Goal: Find contact information: Obtain details needed to contact an individual or organization

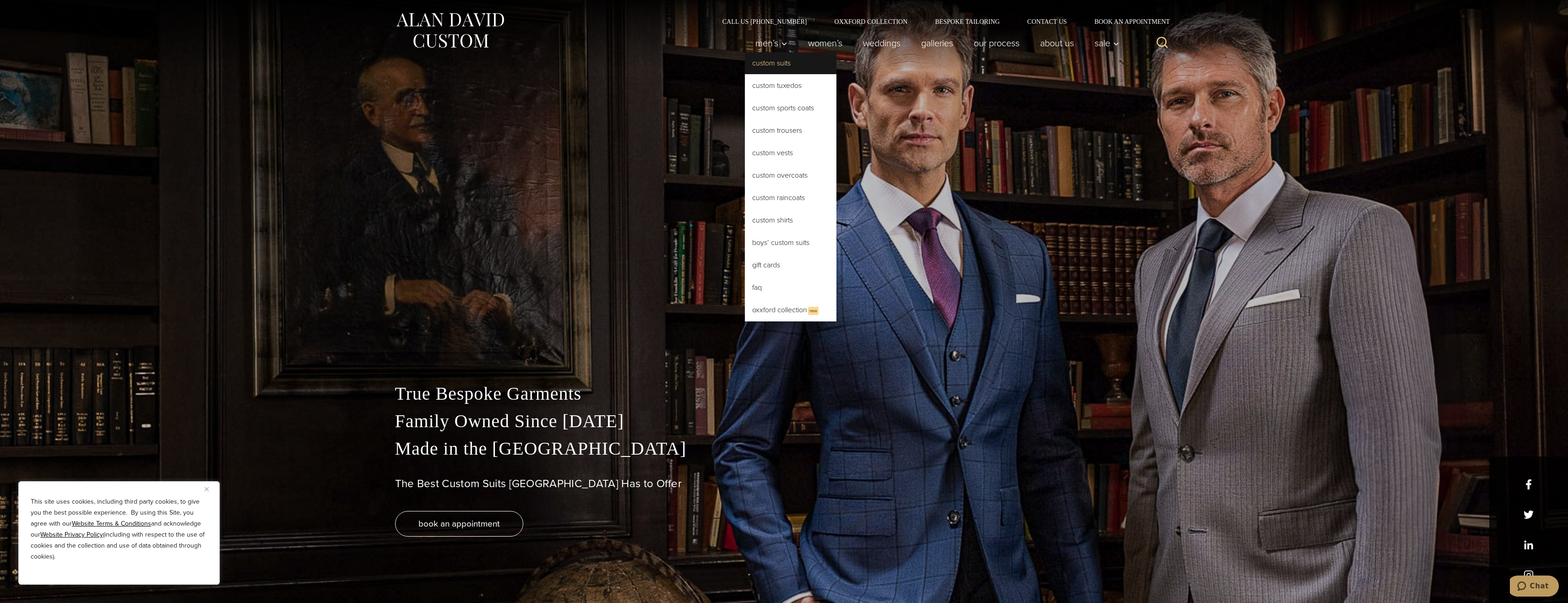
click at [759, 62] on link "Custom Suits" at bounding box center [791, 63] width 92 height 22
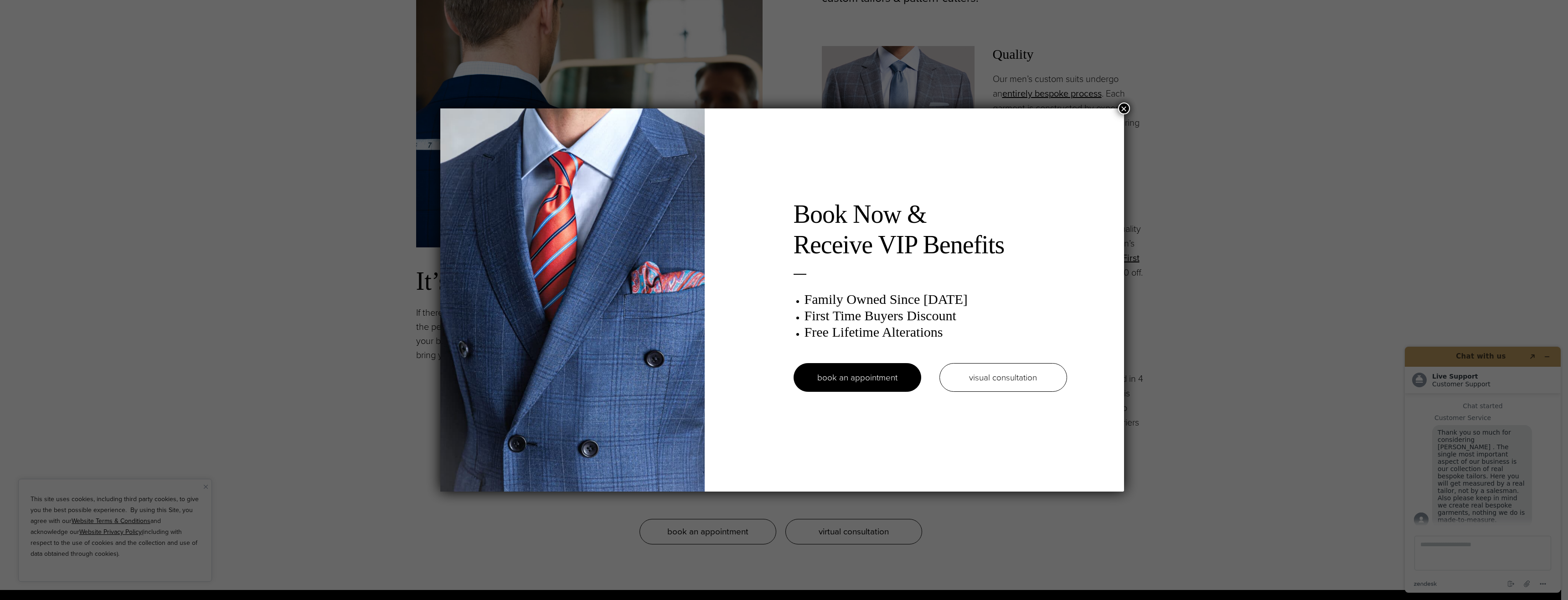
click at [1127, 109] on button "×" at bounding box center [1124, 108] width 12 height 12
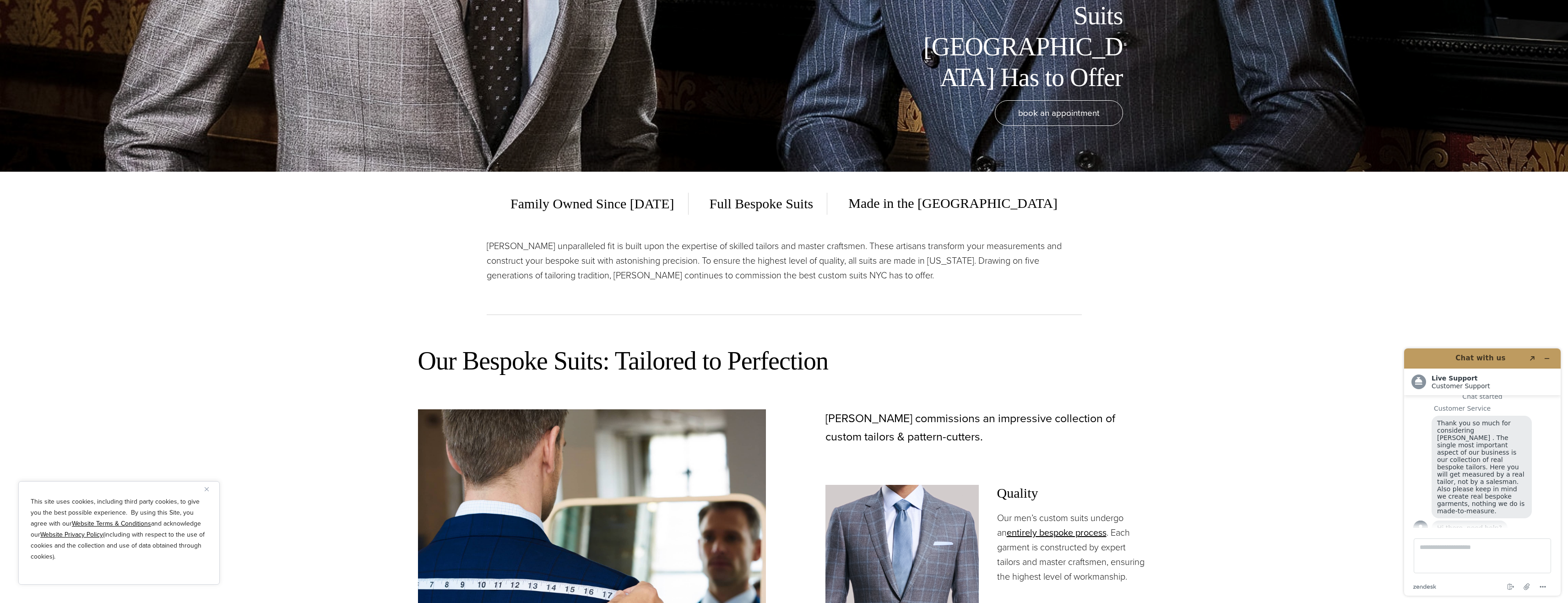
scroll to position [412, 0]
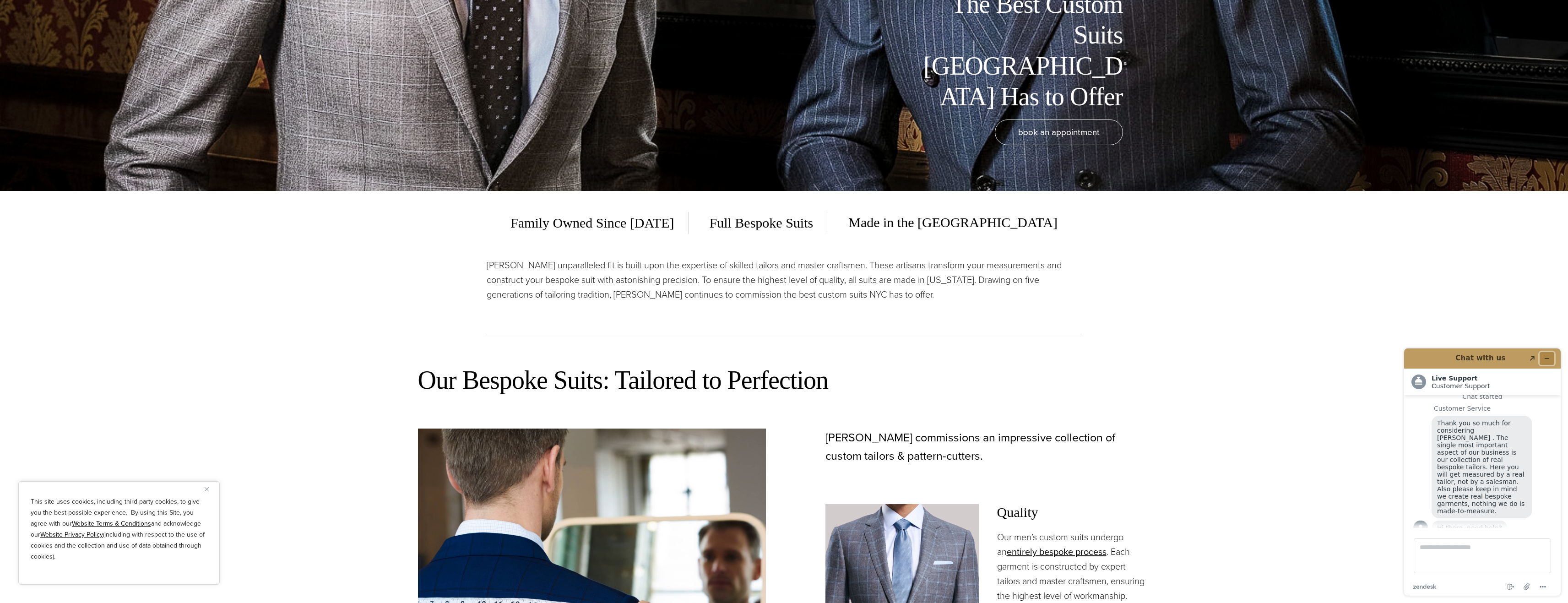
click at [1545, 358] on icon "Minimize widget" at bounding box center [1548, 358] width 7 height 7
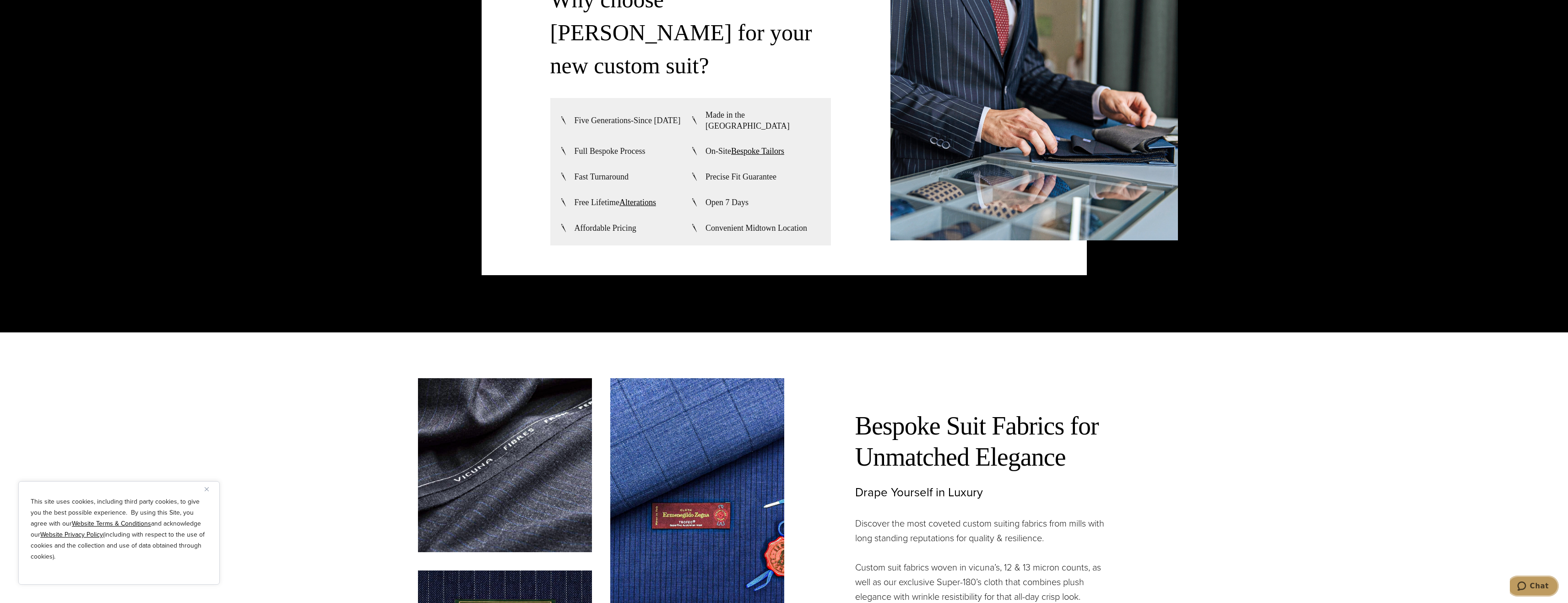
scroll to position [2655, 0]
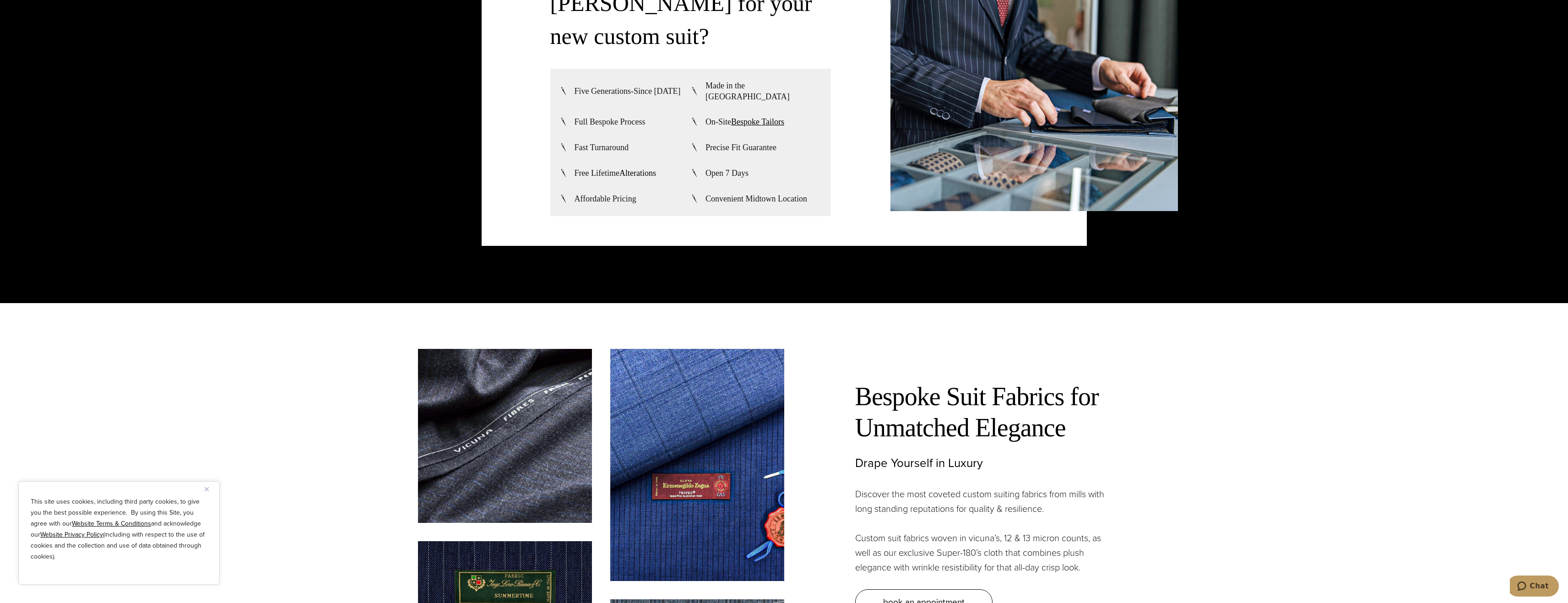
click at [642, 169] on link "Alterations" at bounding box center [638, 173] width 37 height 9
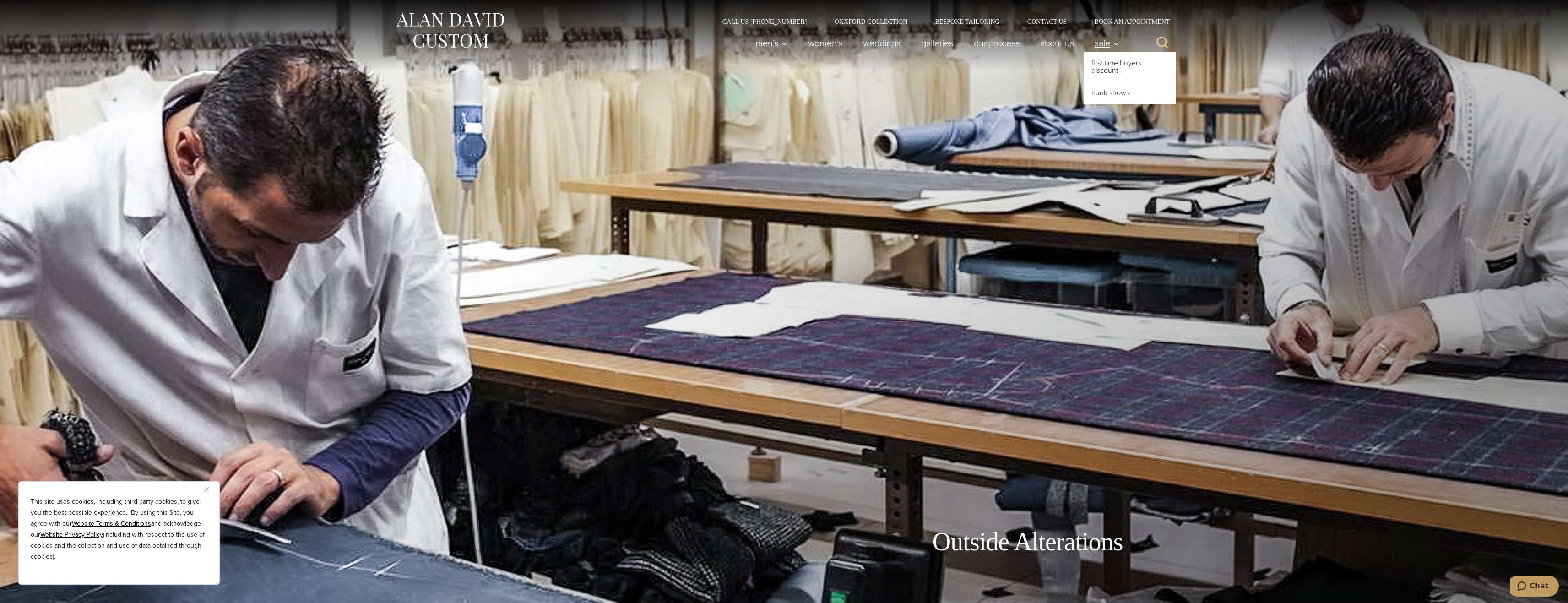
click at [1111, 39] on span "Sale" at bounding box center [1107, 43] width 25 height 9
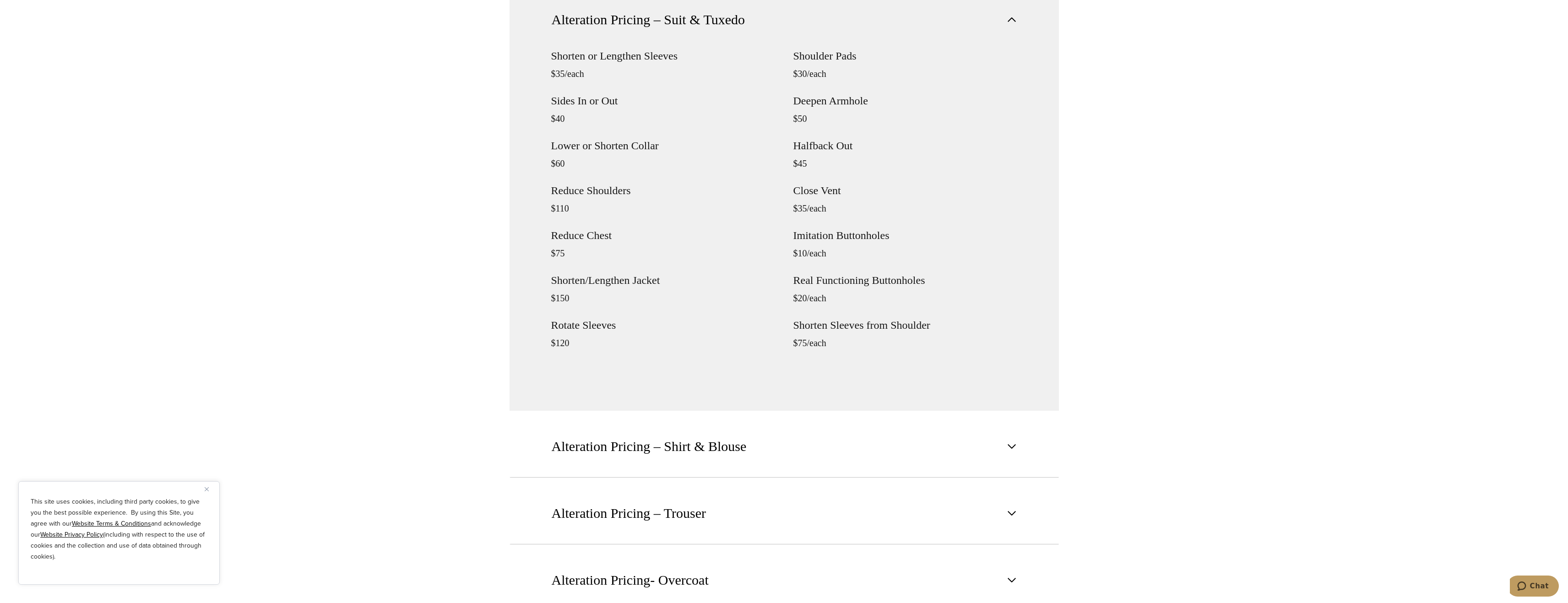
scroll to position [1236, 0]
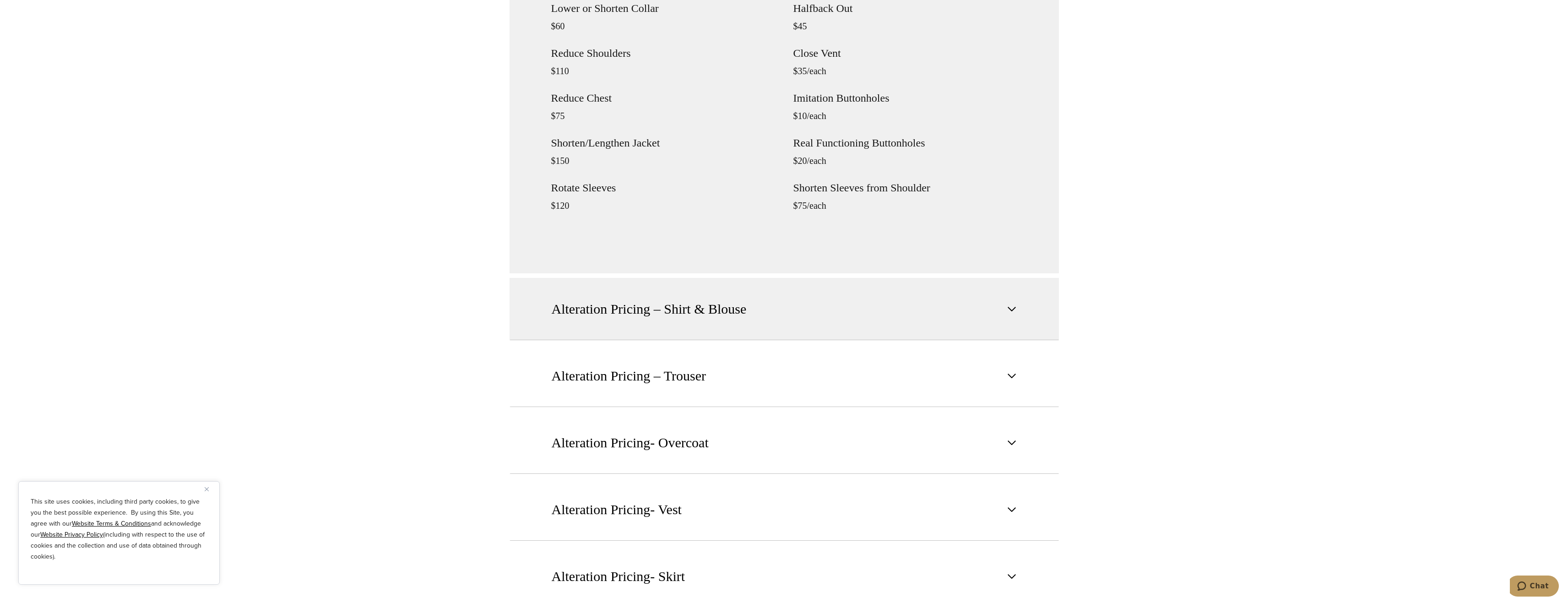
click at [1022, 306] on button "Alteration Pricing – Shirt & Blouse" at bounding box center [784, 309] width 549 height 62
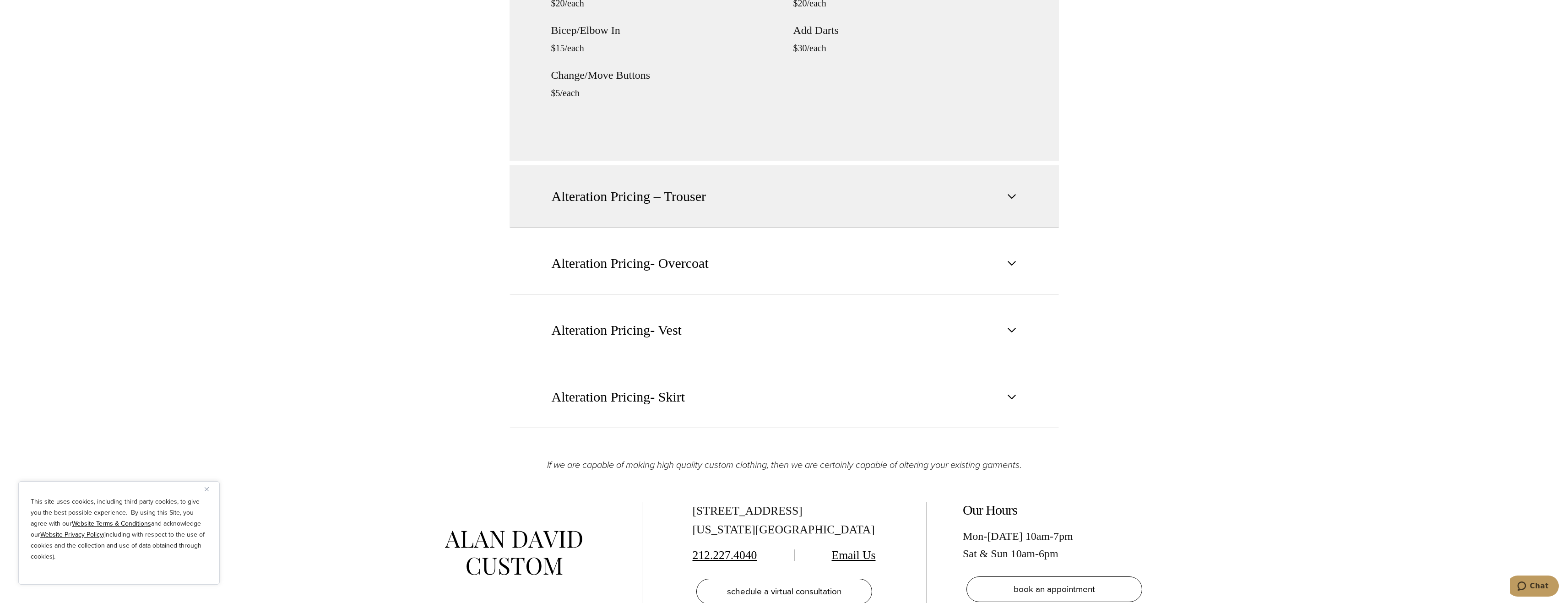
click at [671, 203] on span "Alteration Pricing – Trouser" at bounding box center [629, 196] width 155 height 20
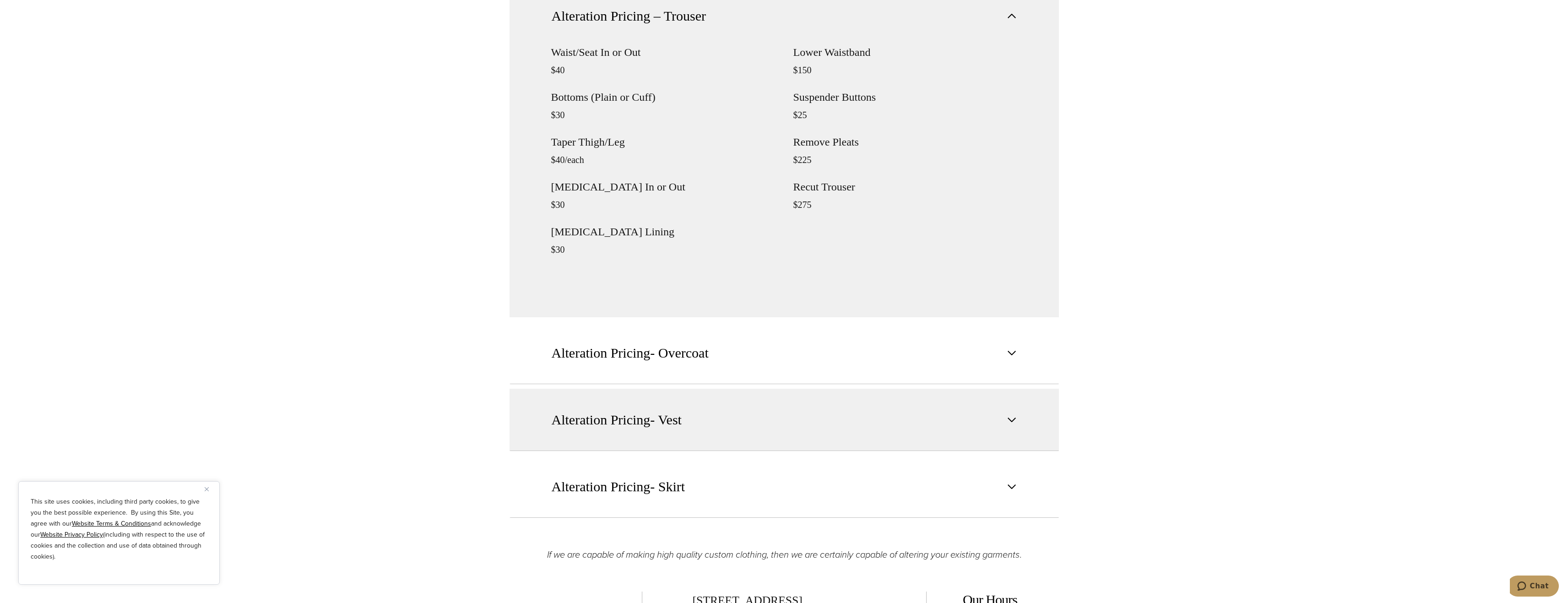
click at [652, 434] on button "Alteration Pricing- Vest" at bounding box center [784, 420] width 549 height 62
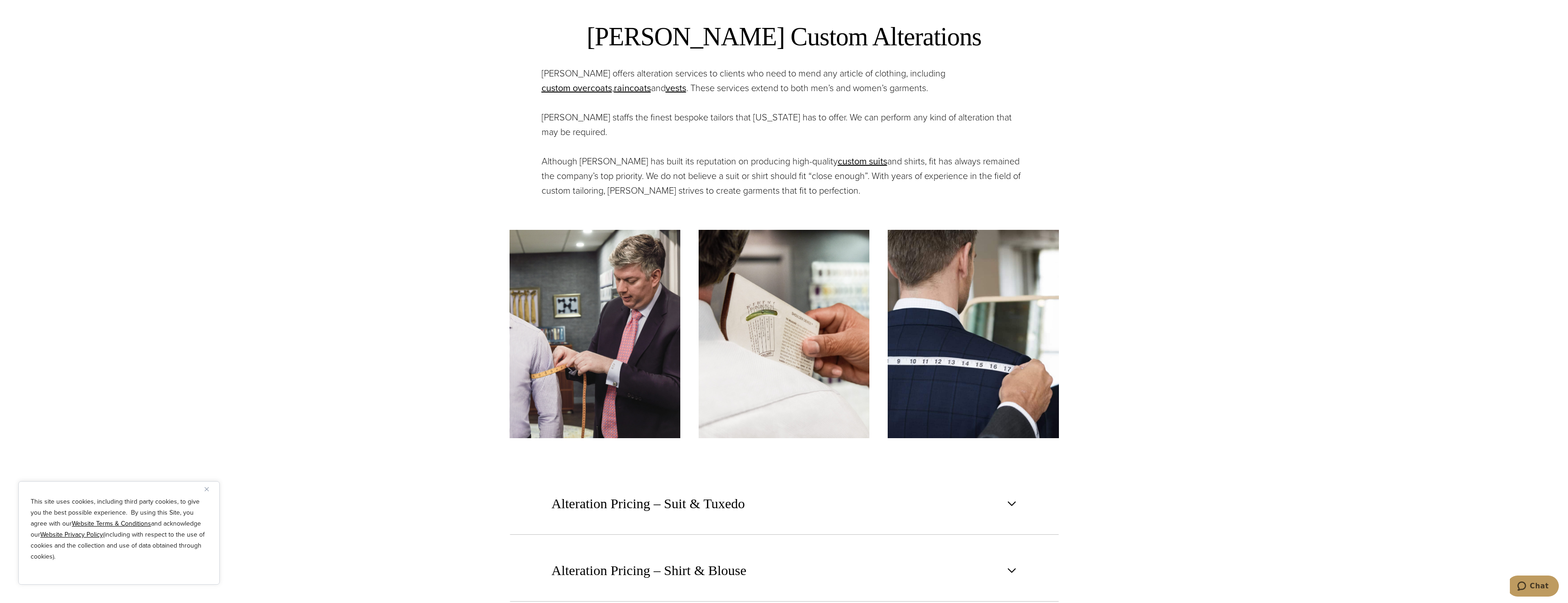
scroll to position [0, 0]
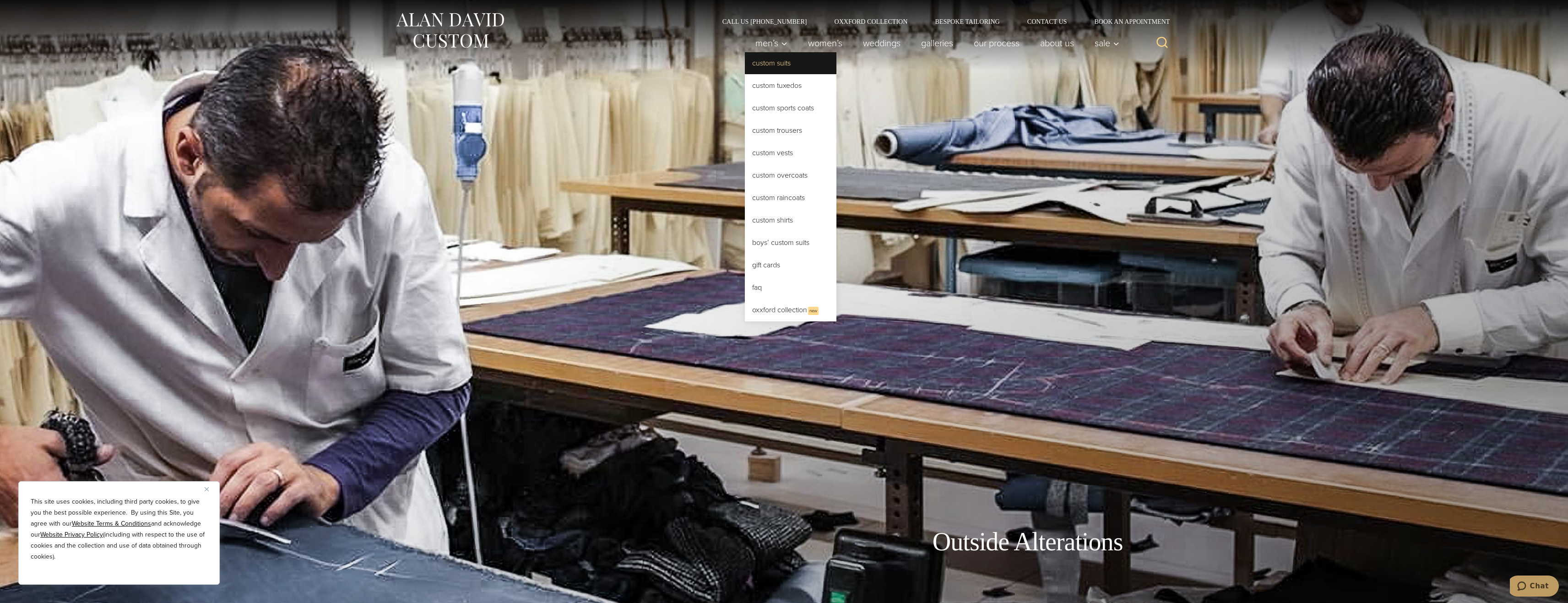
click at [777, 64] on link "Custom Suits" at bounding box center [791, 63] width 92 height 22
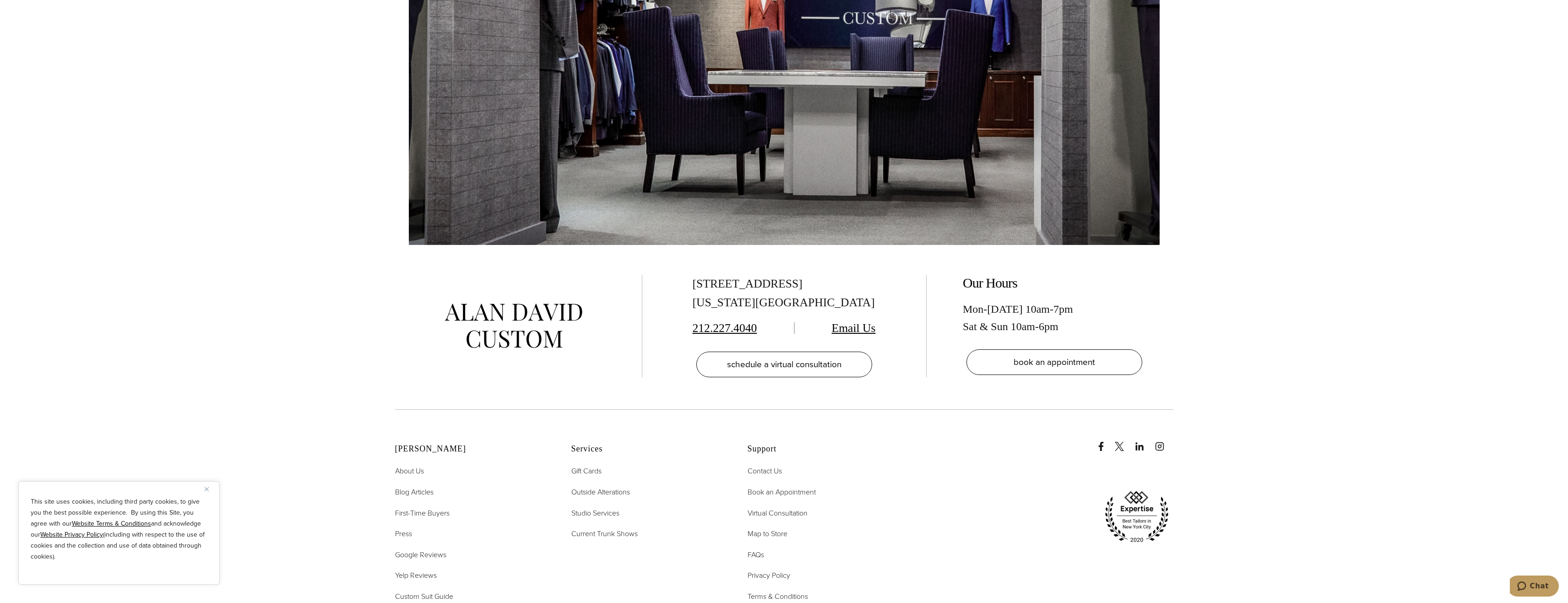
scroll to position [6730, 0]
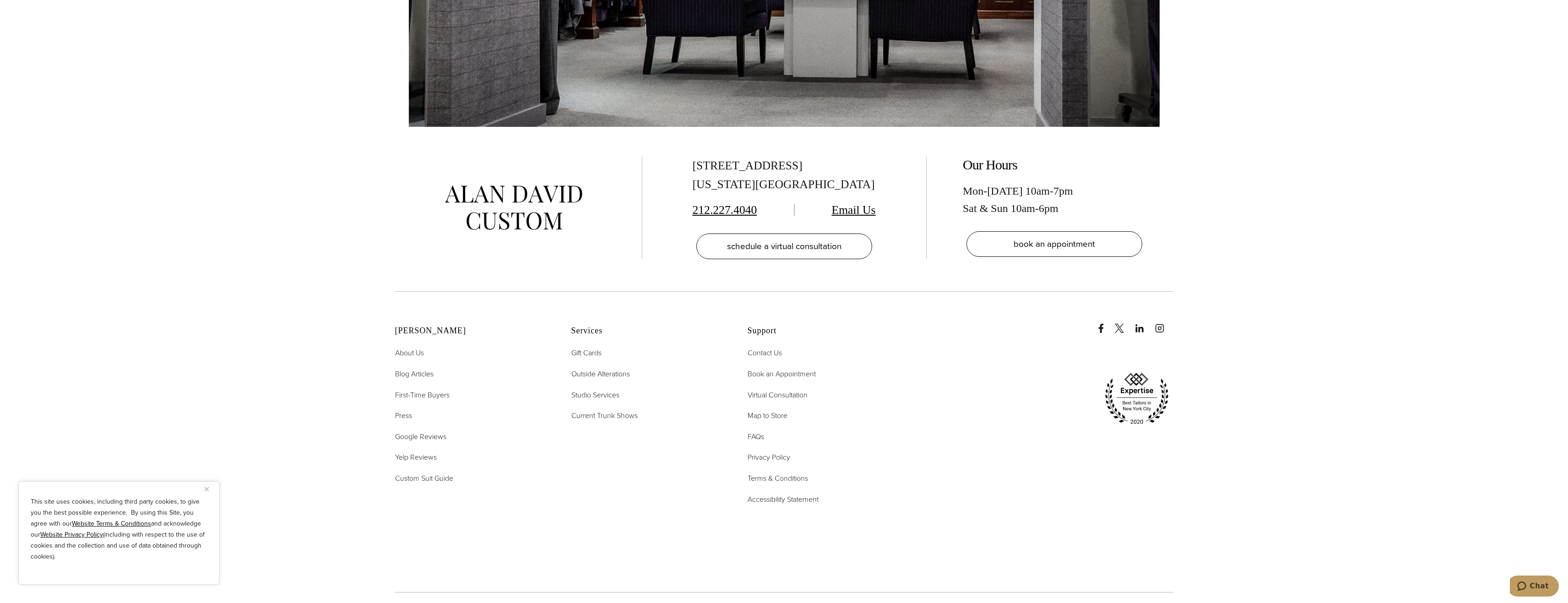
click at [911, 291] on div at bounding box center [1037, 367] width 273 height 151
click at [1222, 140] on section "515 Madison Ave, Suite 301 New York, NY 10022 212.227.4040 Email Us schedule a …" at bounding box center [784, 209] width 1568 height 164
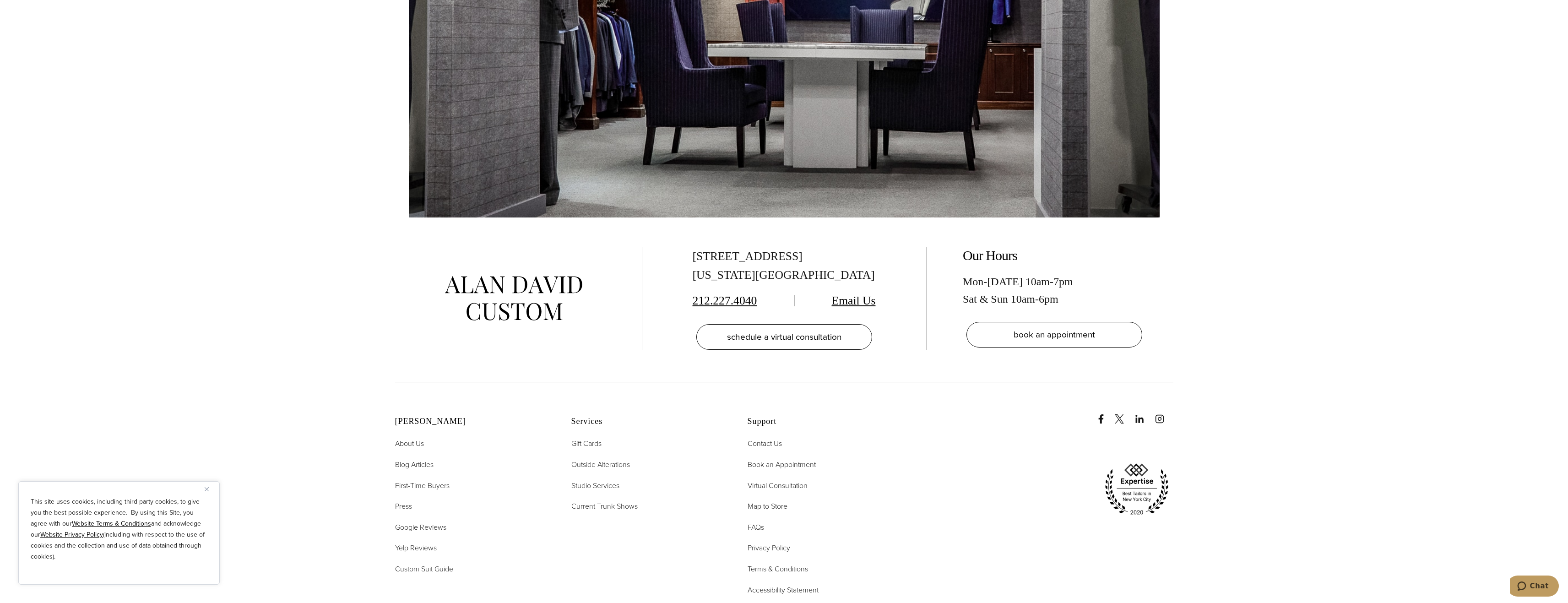
scroll to position [6626, 0]
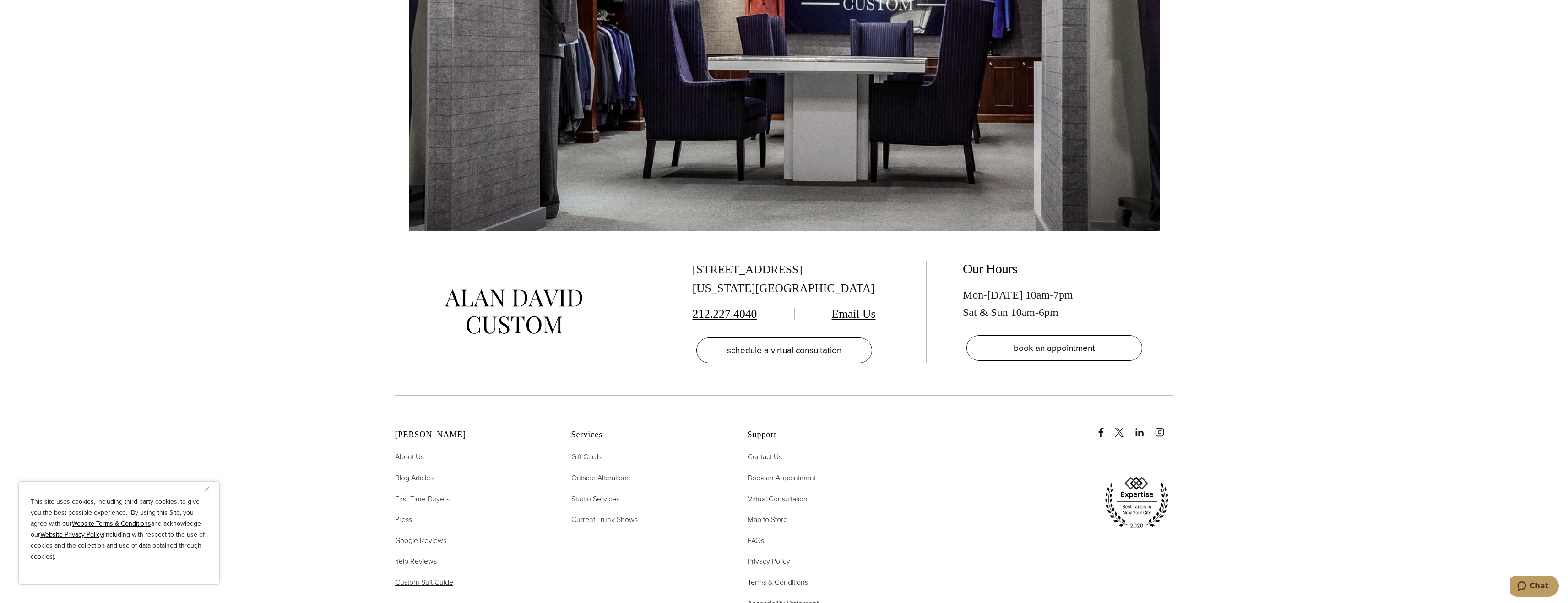
click at [429, 577] on span "Custom Suit Guide" at bounding box center [424, 582] width 58 height 11
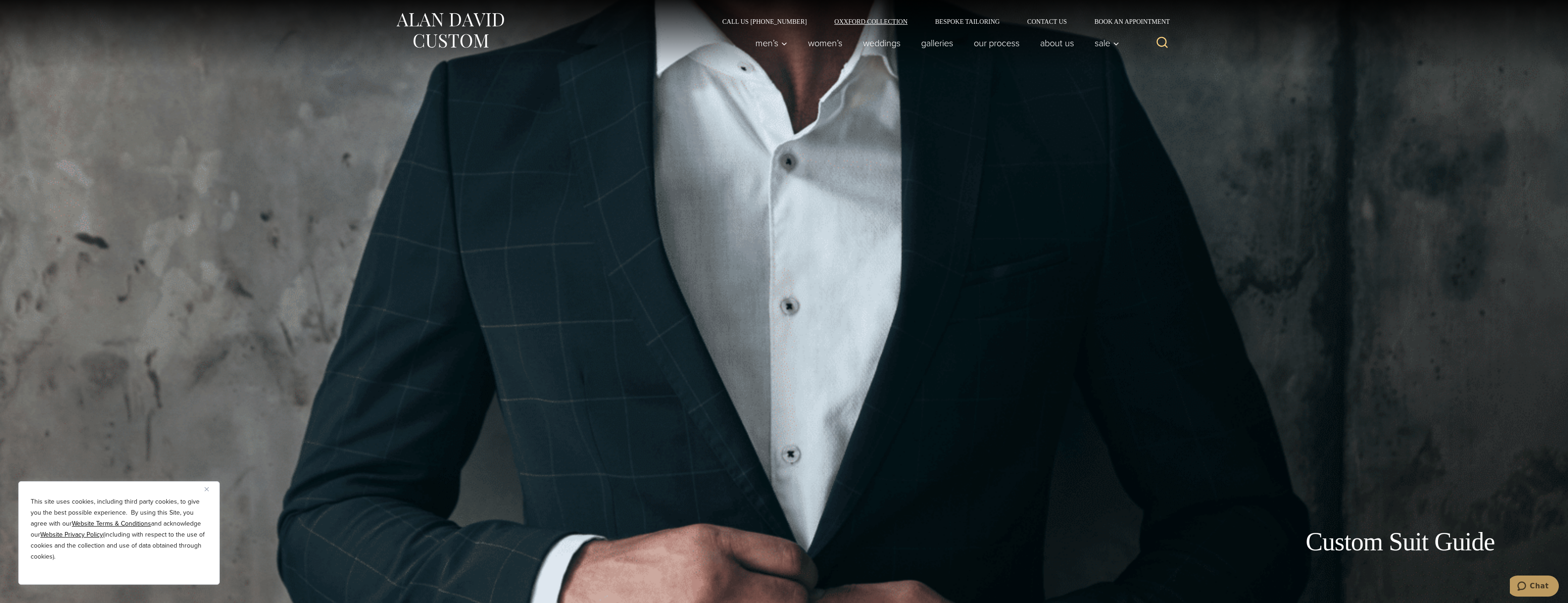
click at [874, 21] on link "Oxxford Collection" at bounding box center [871, 21] width 101 height 7
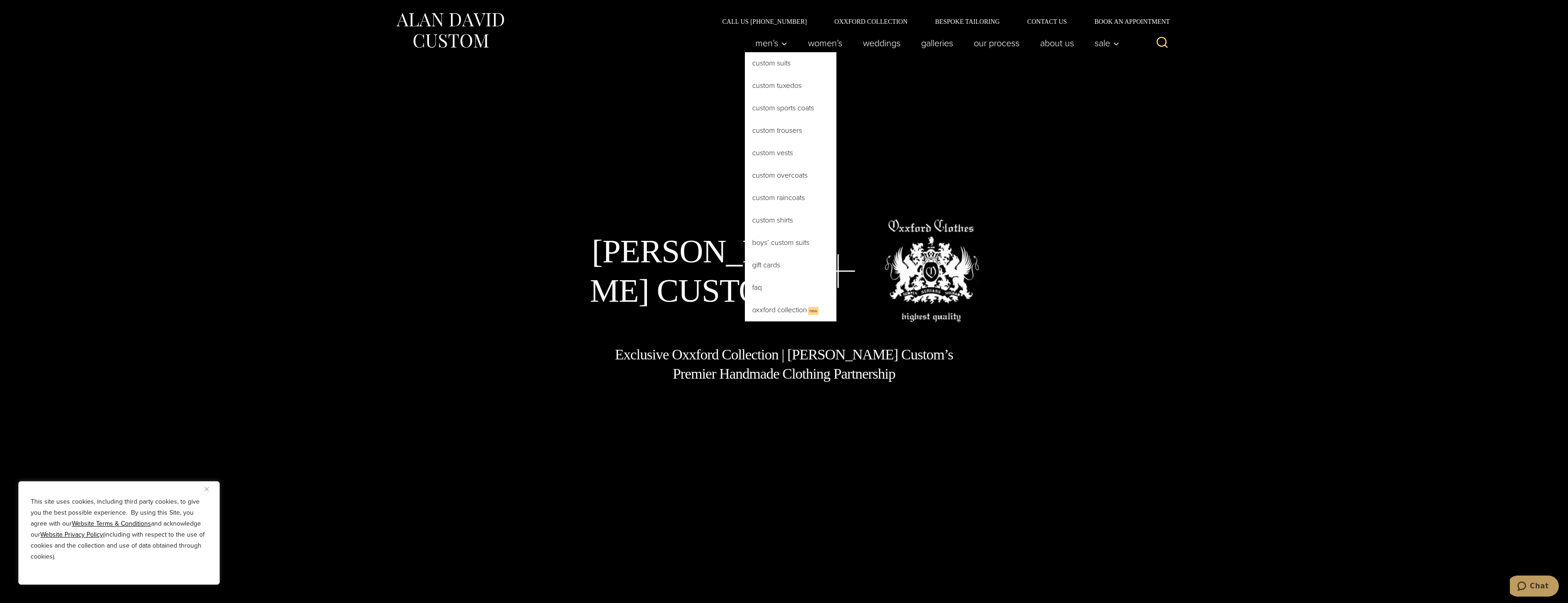
click at [795, 309] on link "Oxxford Collection New" at bounding box center [791, 309] width 92 height 22
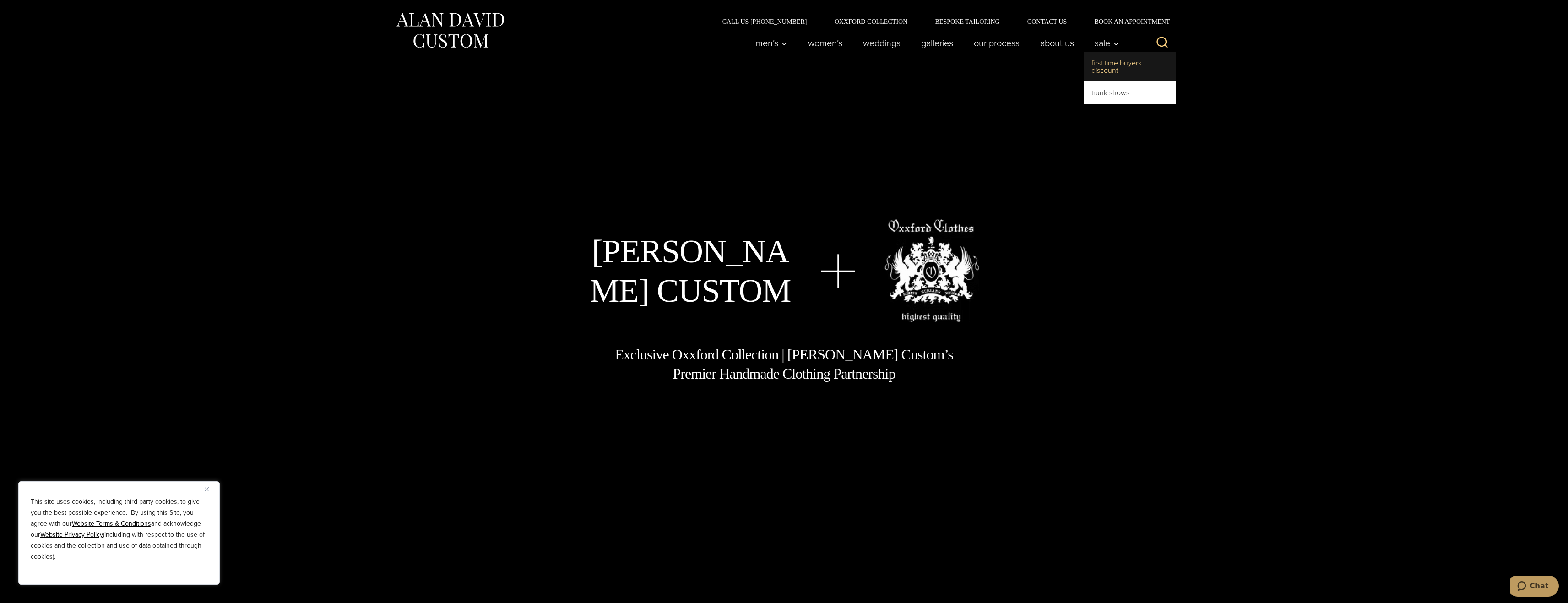
click at [1114, 66] on link "First-Time Buyers Discount" at bounding box center [1130, 67] width 92 height 29
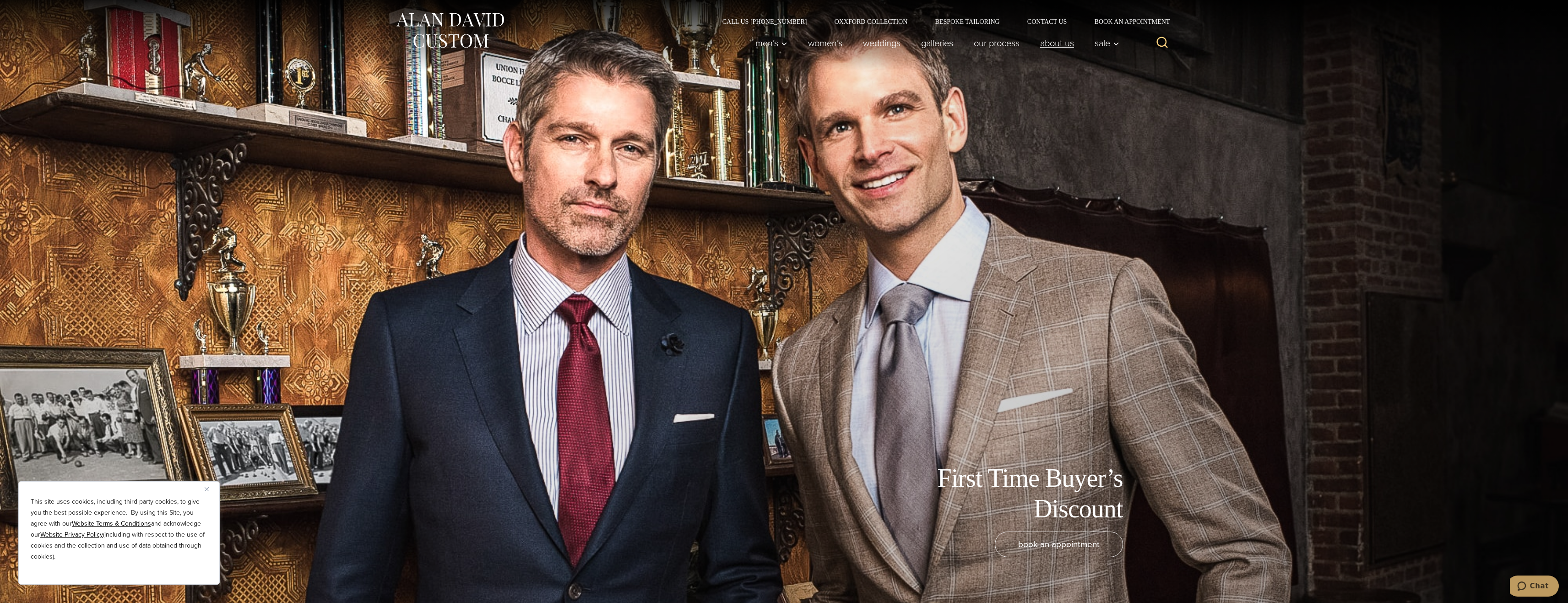
click at [1048, 48] on link "About Us" at bounding box center [1057, 43] width 55 height 18
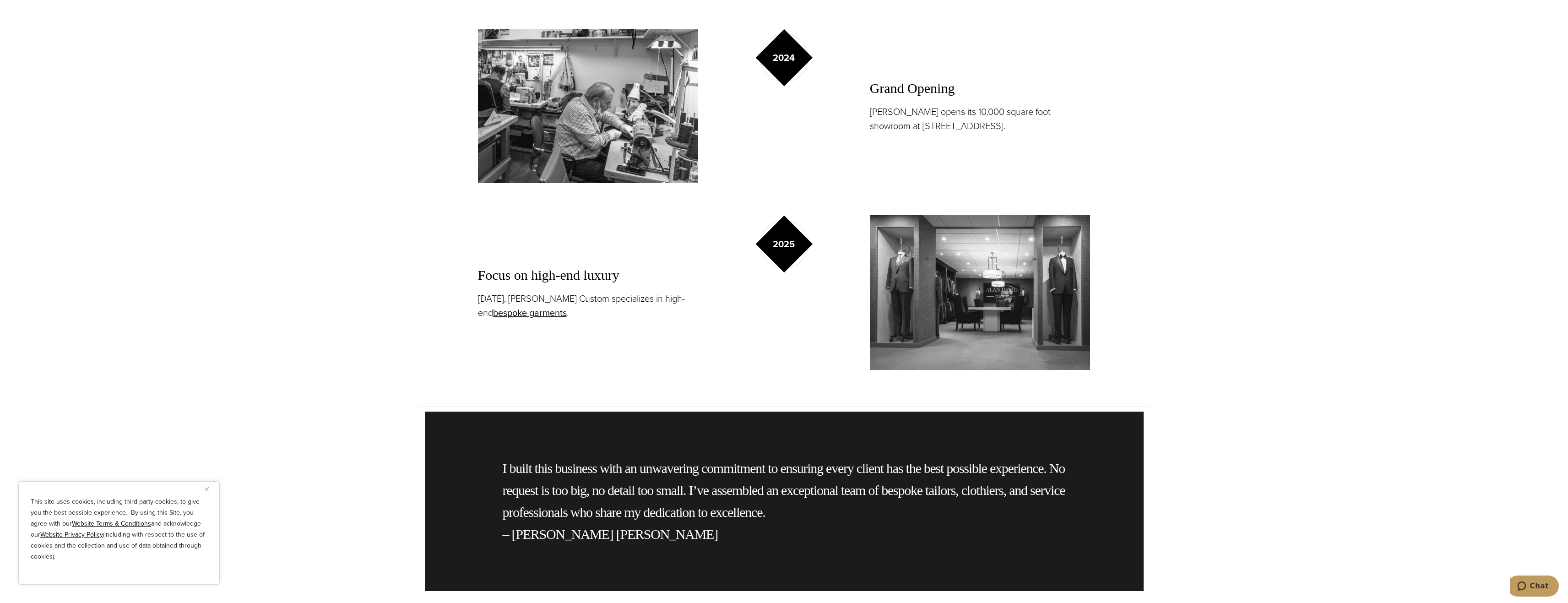
scroll to position [1831, 0]
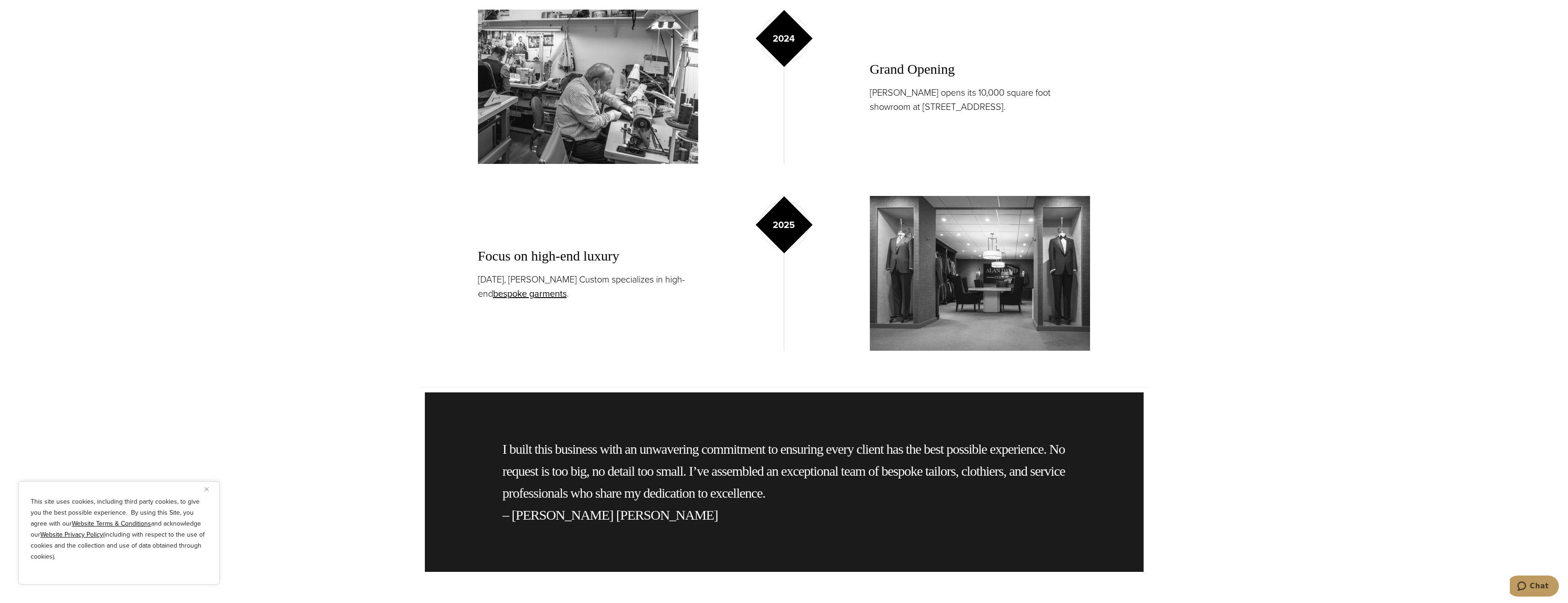
click at [898, 101] on p "[PERSON_NAME] opens its 10,000 square foot showroom at [STREET_ADDRESS]." at bounding box center [980, 100] width 221 height 29
click at [1129, 126] on section "2024 Grand Opening [PERSON_NAME] opens its 10,000 square foot showroom at [STRE…" at bounding box center [784, 87] width 732 height 155
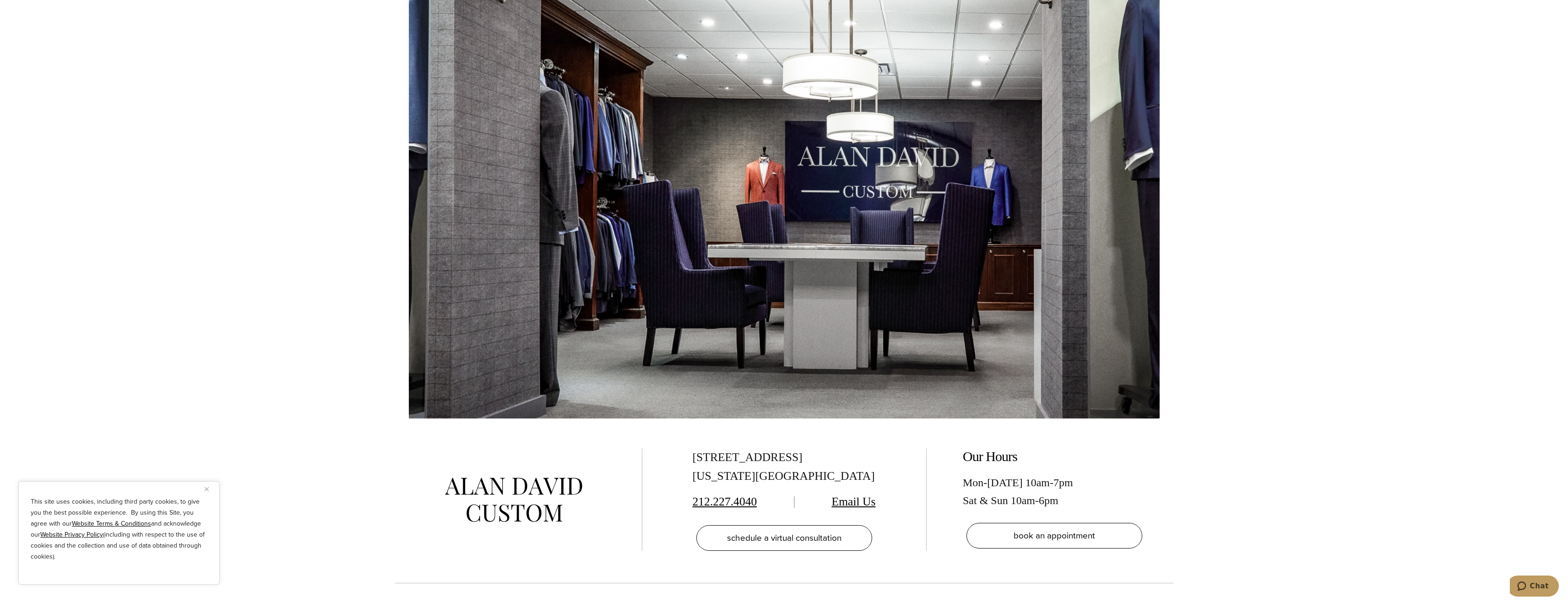
scroll to position [4067, 0]
click at [801, 448] on div "[STREET_ADDRESS][US_STATE]" at bounding box center [785, 466] width 183 height 38
click at [802, 448] on div "[STREET_ADDRESS][US_STATE]" at bounding box center [785, 466] width 183 height 38
click at [803, 448] on div "[STREET_ADDRESS][US_STATE]" at bounding box center [785, 466] width 183 height 38
click at [1291, 227] on section at bounding box center [784, 116] width 1568 height 603
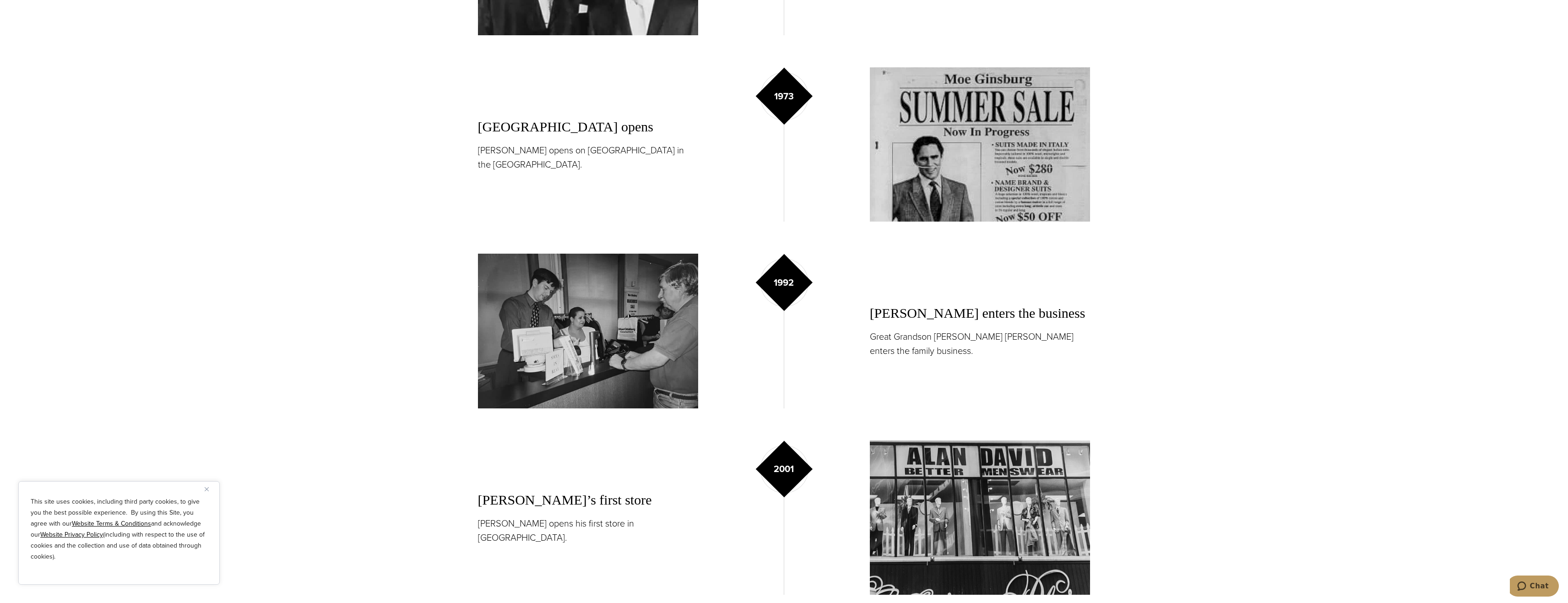
scroll to position [1328, 0]
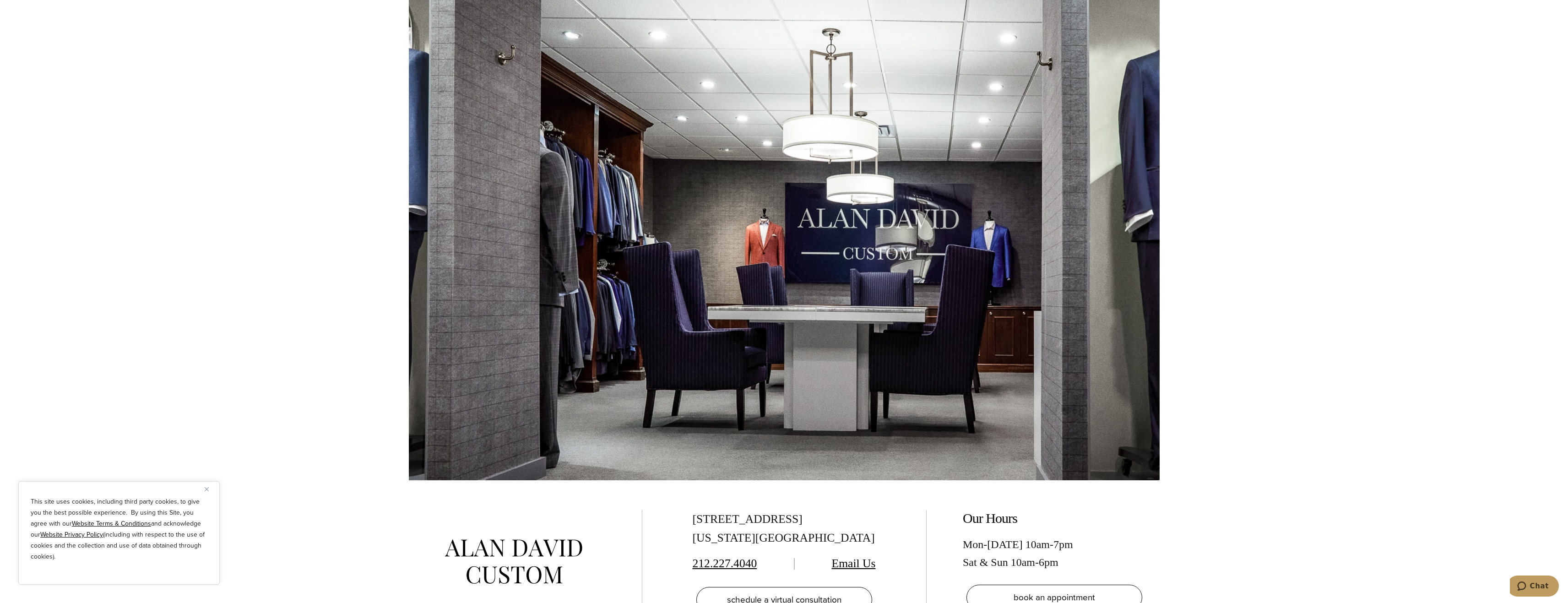
scroll to position [2518, 0]
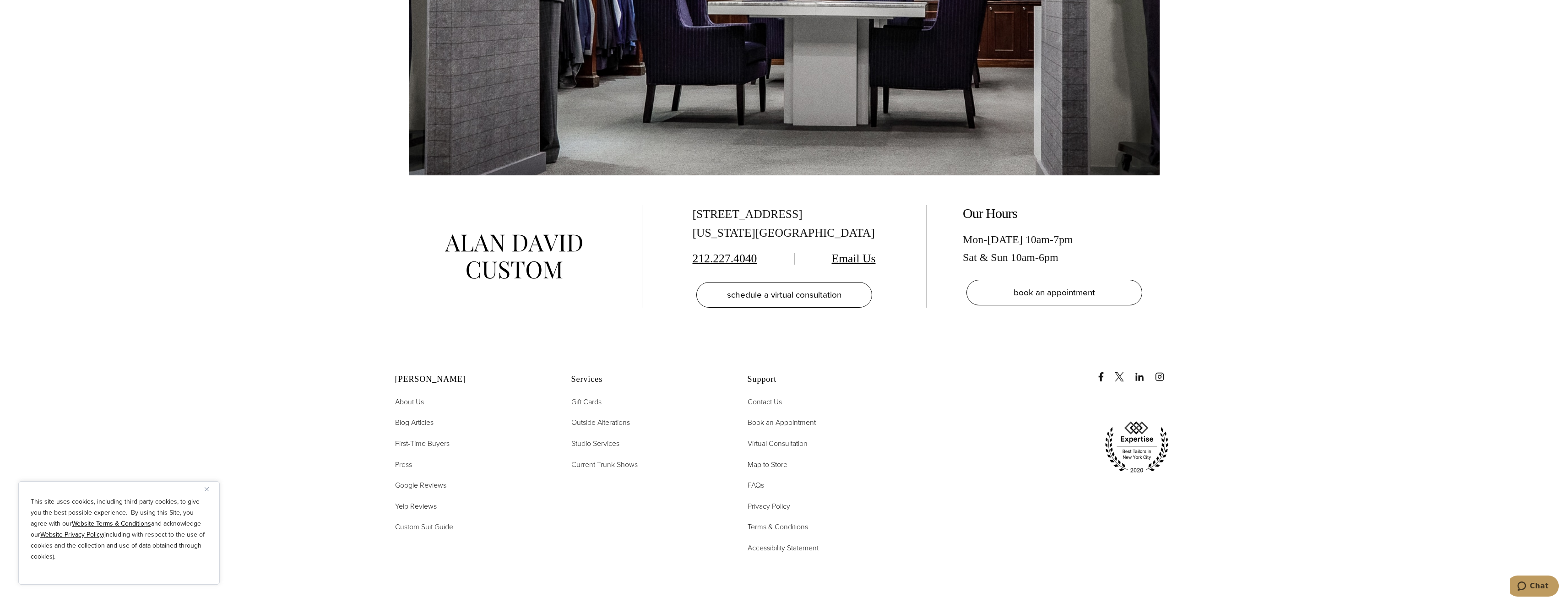
click at [701, 205] on div "[STREET_ADDRESS][US_STATE]" at bounding box center [785, 224] width 183 height 38
drag, startPoint x: 701, startPoint y: 187, endPoint x: 759, endPoint y: 187, distance: 58.0
click at [759, 205] on div "[STREET_ADDRESS][US_STATE]" at bounding box center [785, 224] width 183 height 38
copy div "[STREET_ADDRESS]"
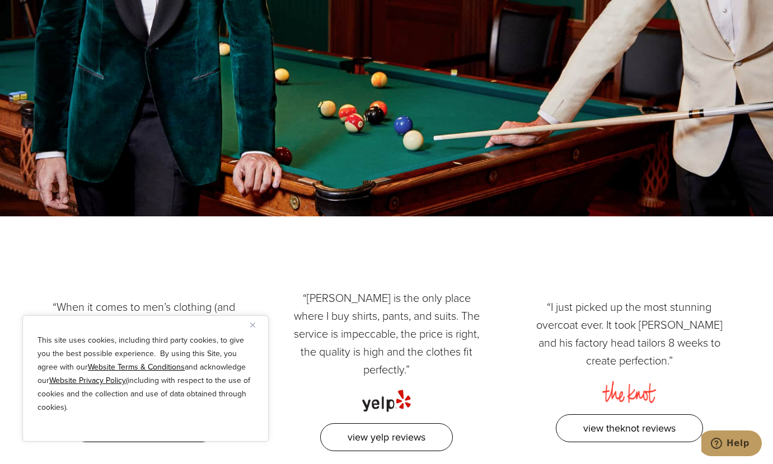
scroll to position [1469, 0]
